Goal: Transaction & Acquisition: Purchase product/service

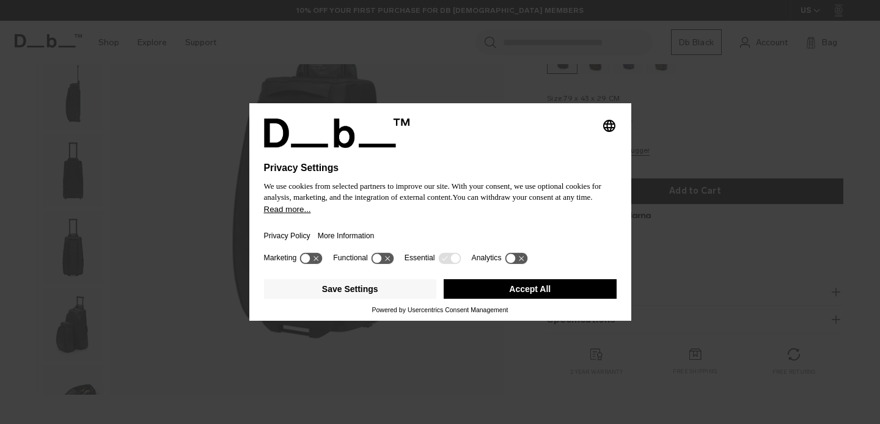
click at [543, 149] on div at bounding box center [440, 155] width 353 height 15
click at [675, 129] on div "Selecting an option will immediately change the language Privacy Settings We us…" at bounding box center [440, 212] width 880 height 424
click at [546, 298] on button "Accept All" at bounding box center [530, 289] width 173 height 20
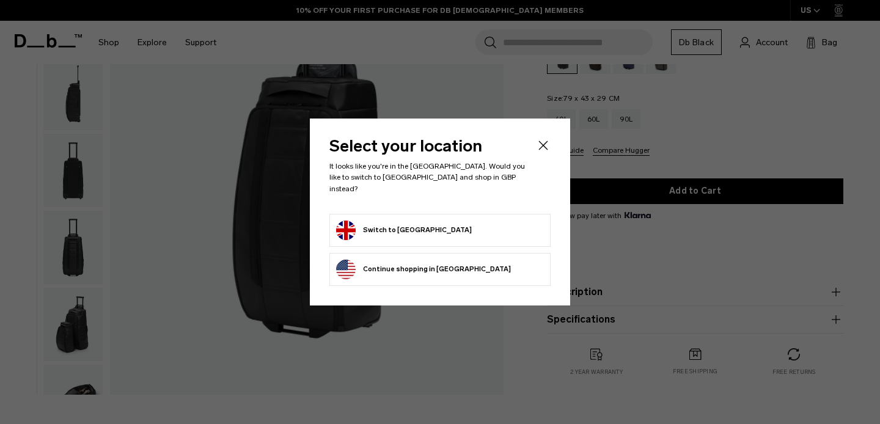
click at [527, 221] on form "Switch to United Kingdom" at bounding box center [440, 231] width 208 height 20
click at [422, 224] on button "Switch to United Kingdom" at bounding box center [404, 231] width 136 height 20
click at [351, 222] on button "Switch to United Kingdom" at bounding box center [404, 231] width 136 height 20
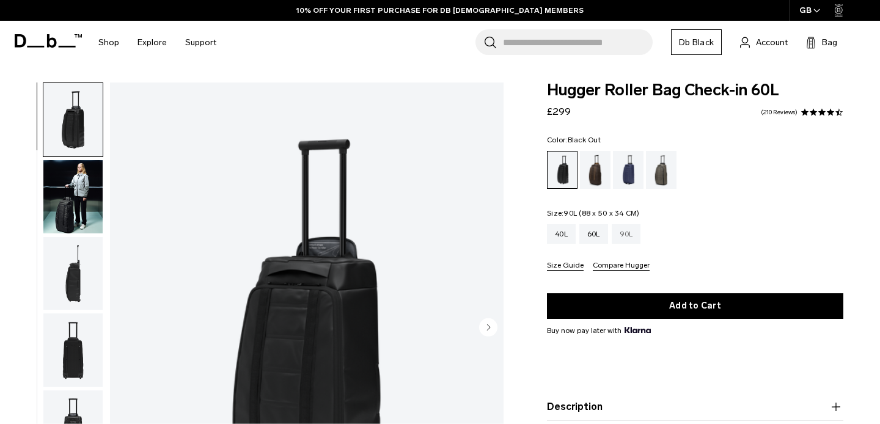
click at [631, 230] on div "90L" at bounding box center [626, 234] width 29 height 20
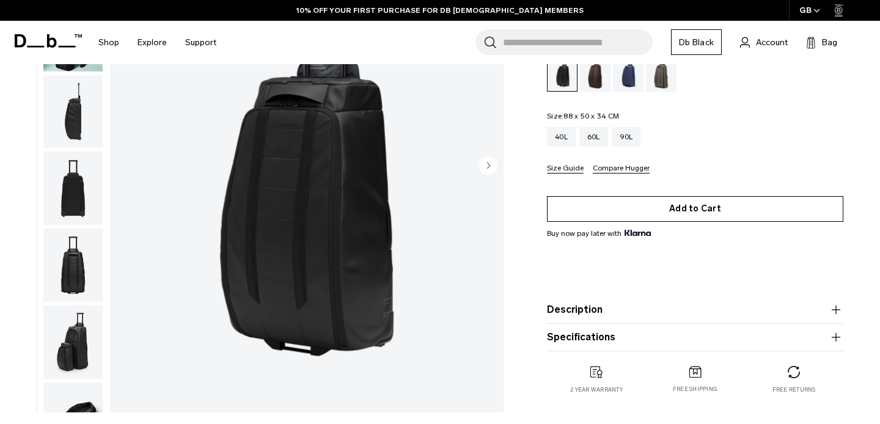
scroll to position [162, 0]
